Goal: Task Accomplishment & Management: Use online tool/utility

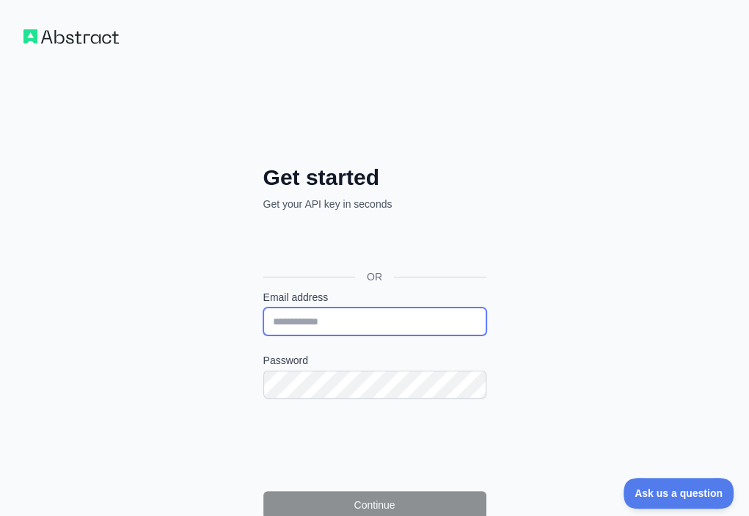
click at [263, 307] on input "Email address" at bounding box center [374, 321] width 223 height 28
paste input "**********"
type input "**********"
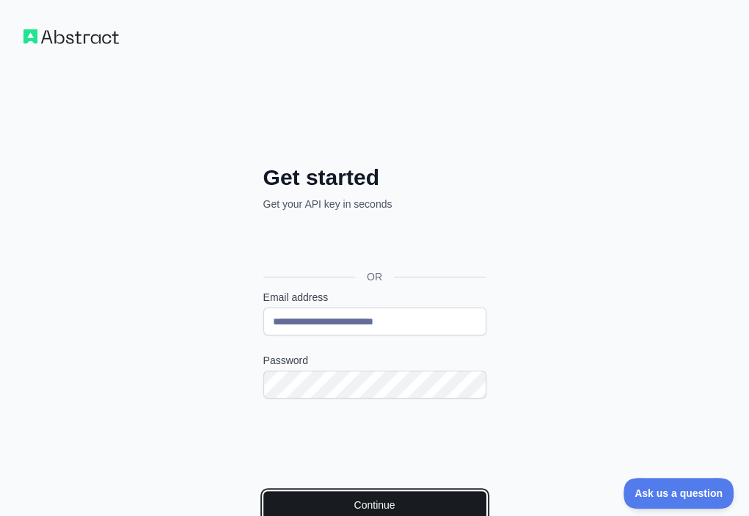
click at [263, 491] on button "Continue" at bounding box center [374, 505] width 223 height 28
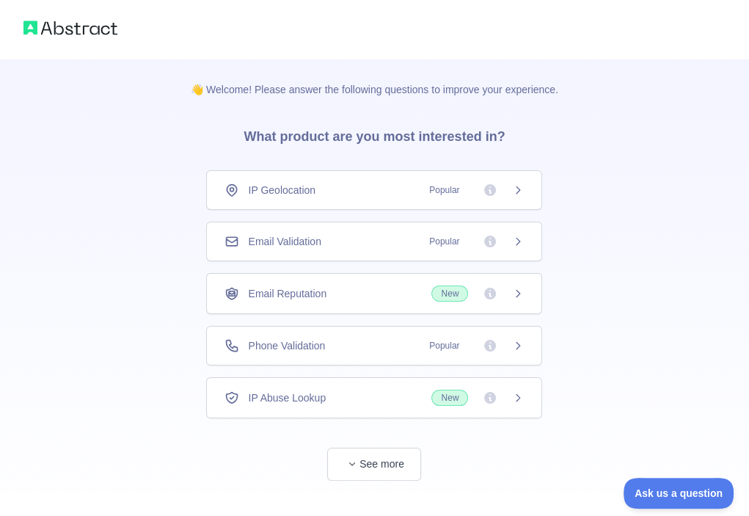
click at [381, 230] on div "Email Validation Popular" at bounding box center [374, 242] width 336 height 40
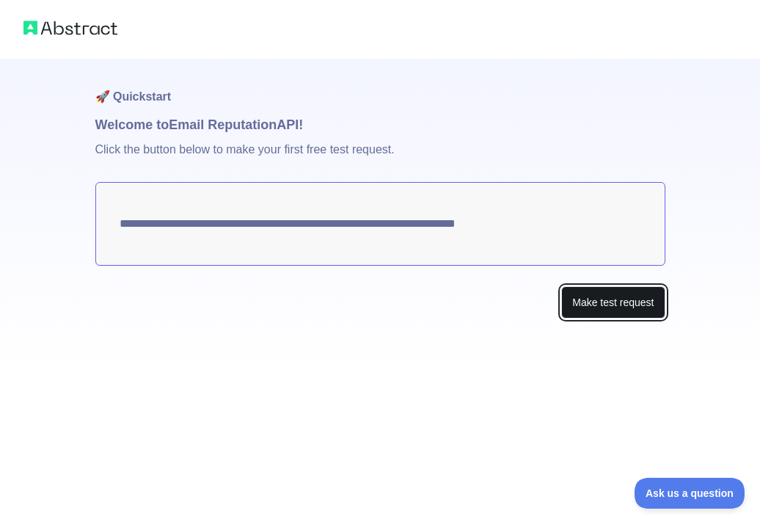
click at [591, 304] on button "Make test request" at bounding box center [612, 302] width 103 height 33
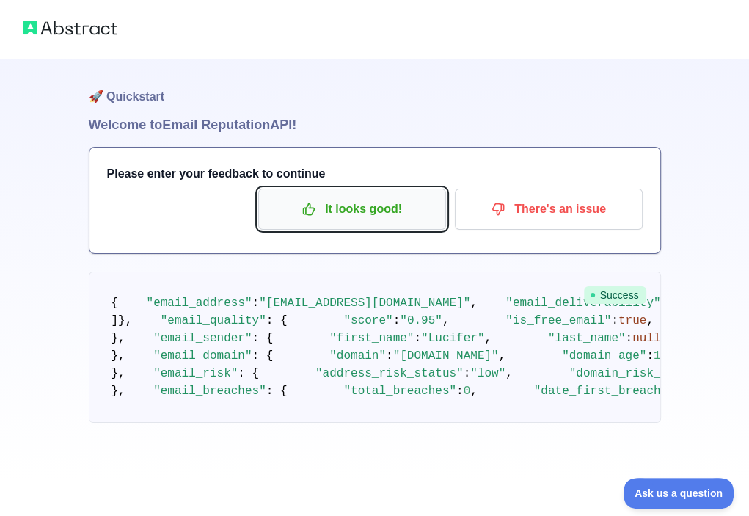
click at [331, 214] on p "It looks good!" at bounding box center [352, 209] width 166 height 25
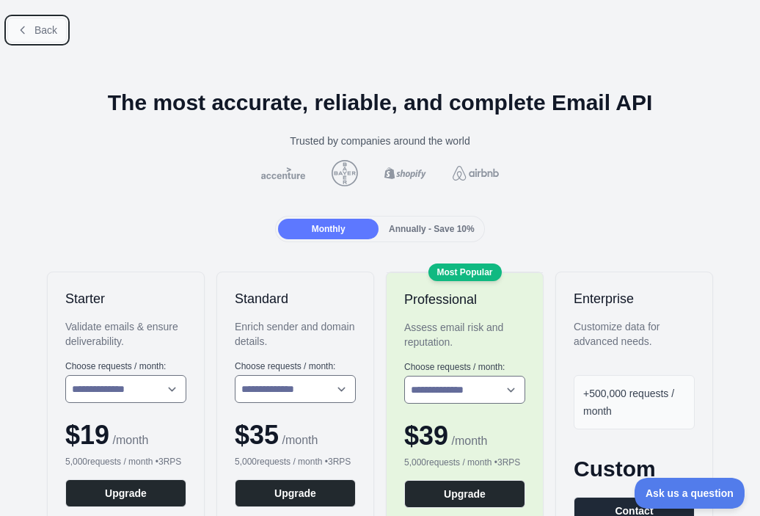
click at [37, 30] on span "Back" at bounding box center [45, 30] width 23 height 12
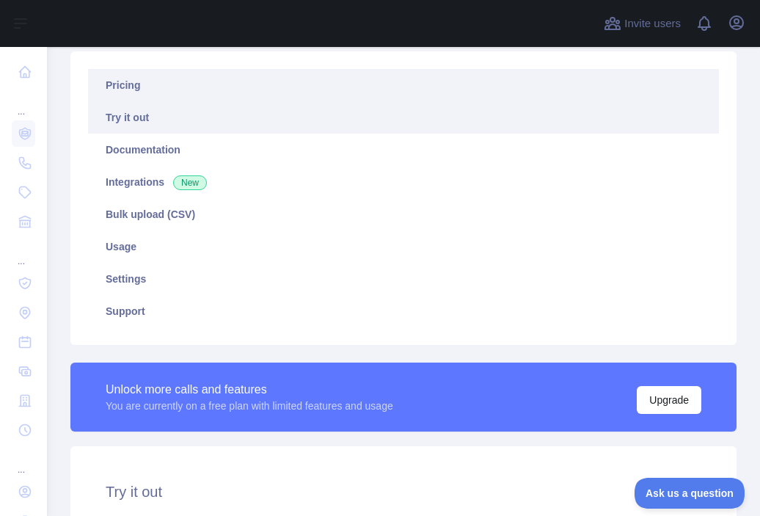
scroll to position [367, 0]
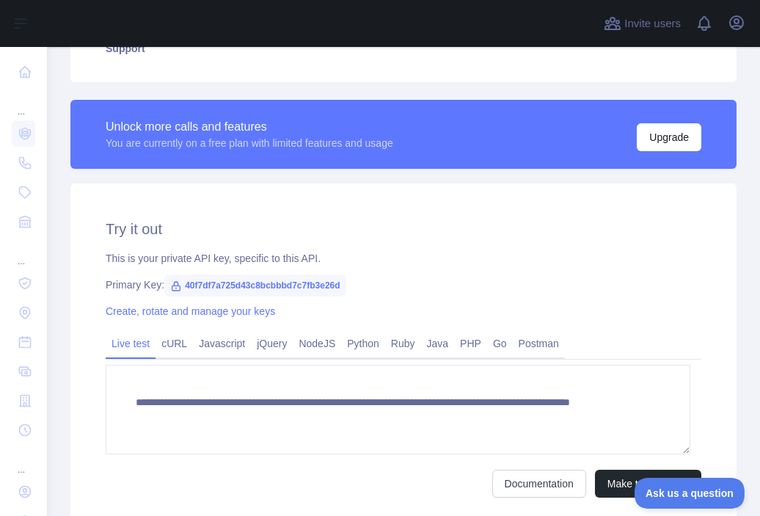
click at [325, 284] on span "40f7df7a725d43c8bcbbbd7c7fb3e26d" at bounding box center [254, 285] width 181 height 22
copy span "40f7df7a725d43c8bcbbbd7c7fb3e26d"
